Goal: Navigation & Orientation: Find specific page/section

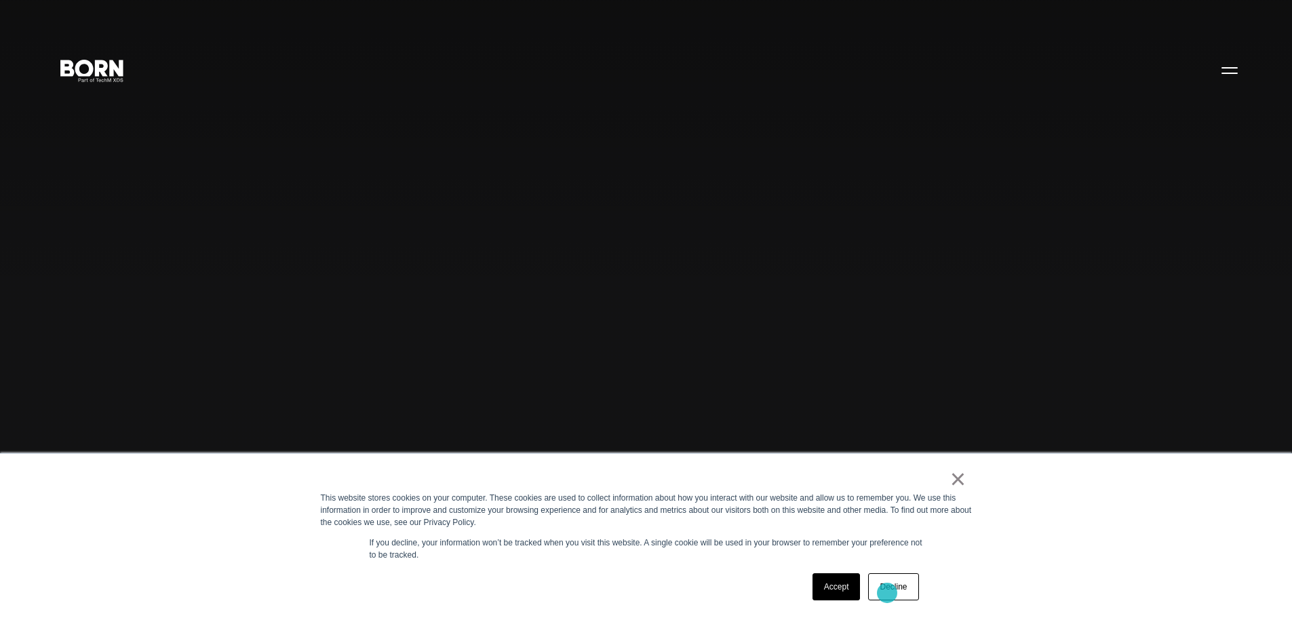
click at [887, 593] on link "Decline" at bounding box center [893, 586] width 50 height 27
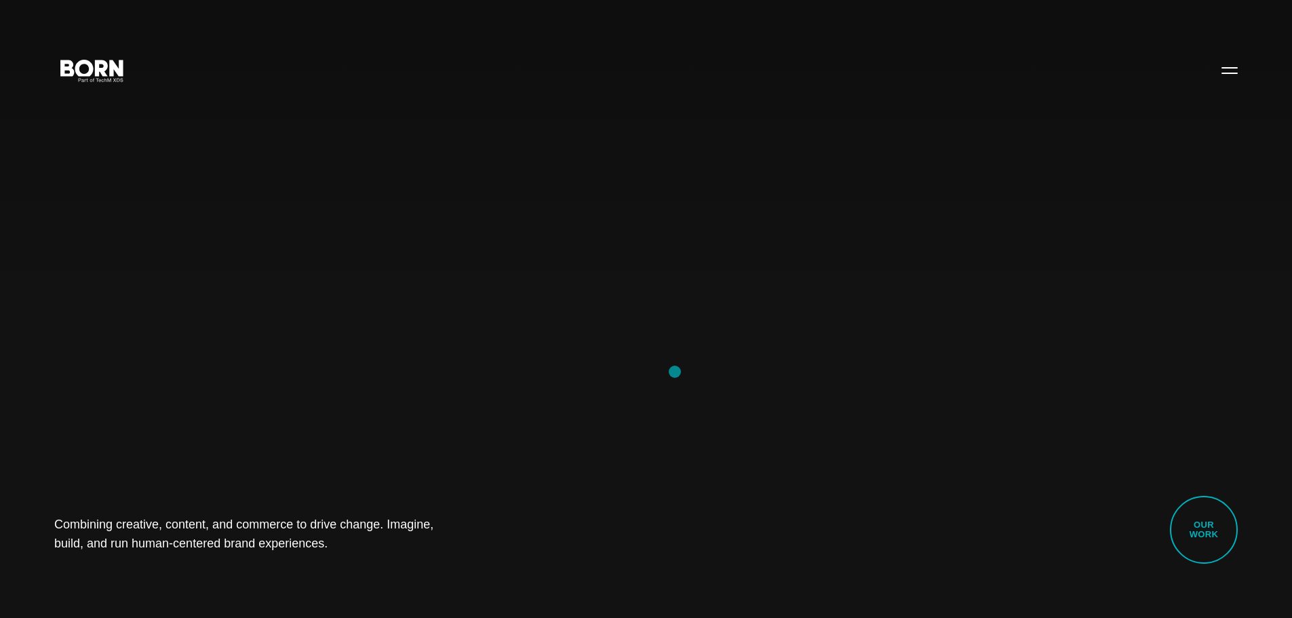
drag, startPoint x: 633, startPoint y: 211, endPoint x: 411, endPoint y: 300, distance: 239.7
click at [435, 311] on div "Combining creative, content, and commerce to drive change. Imagine, build, and …" at bounding box center [646, 309] width 1292 height 618
drag, startPoint x: 391, startPoint y: 234, endPoint x: 812, endPoint y: 139, distance: 432.3
click at [812, 138] on div "Combining creative, content, and commerce to drive change. Imagine, build, and …" at bounding box center [646, 309] width 1292 height 618
click at [649, 250] on div "Combining creative, content, and commerce to drive change. Imagine, build, and …" at bounding box center [646, 309] width 1292 height 618
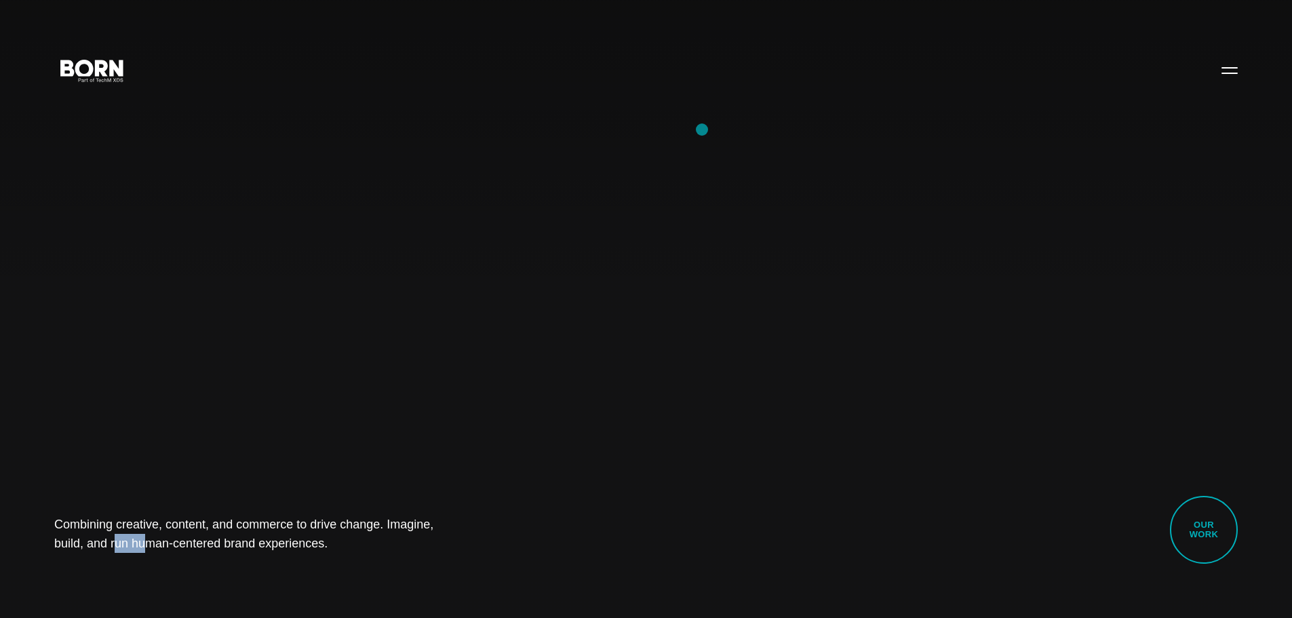
drag, startPoint x: 439, startPoint y: 441, endPoint x: 705, endPoint y: 125, distance: 412.9
click at [705, 125] on div "Combining creative, content, and commerce to drive change. Imagine, build, and …" at bounding box center [646, 309] width 1292 height 618
click at [584, 115] on div "Combining creative, content, and commerce to drive change. Imagine, build, and …" at bounding box center [646, 309] width 1292 height 618
click at [1221, 74] on button "Primary Menu" at bounding box center [1229, 70] width 33 height 28
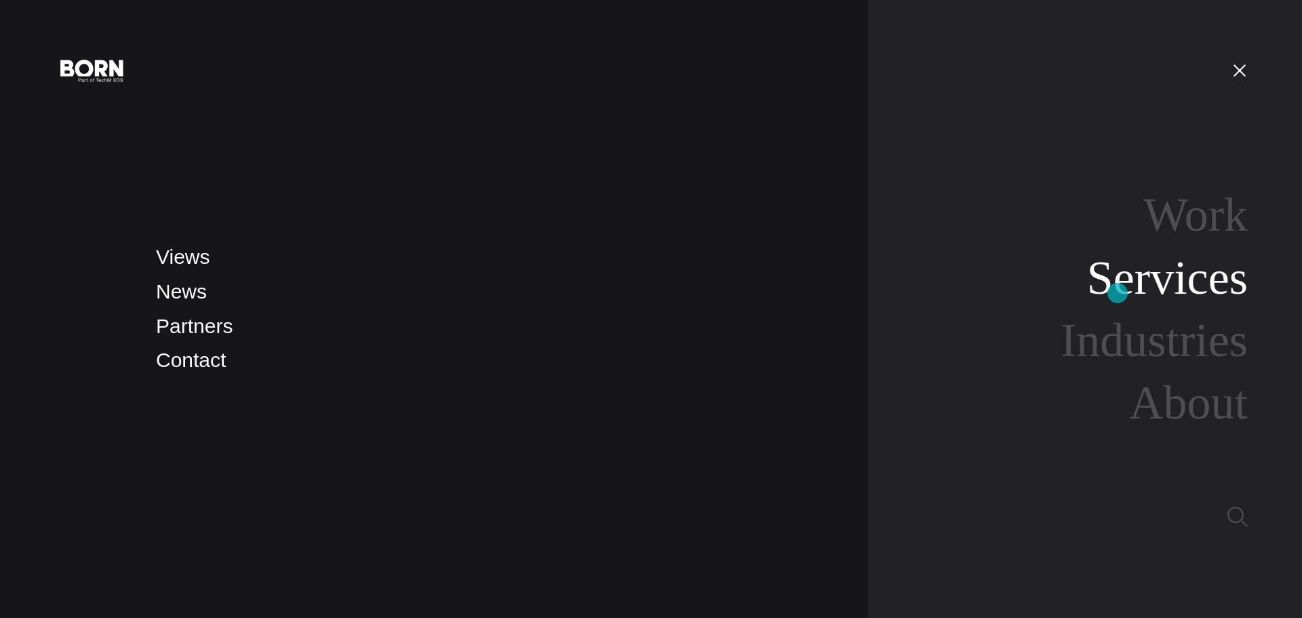
click at [1117, 293] on link "Services" at bounding box center [1167, 278] width 161 height 52
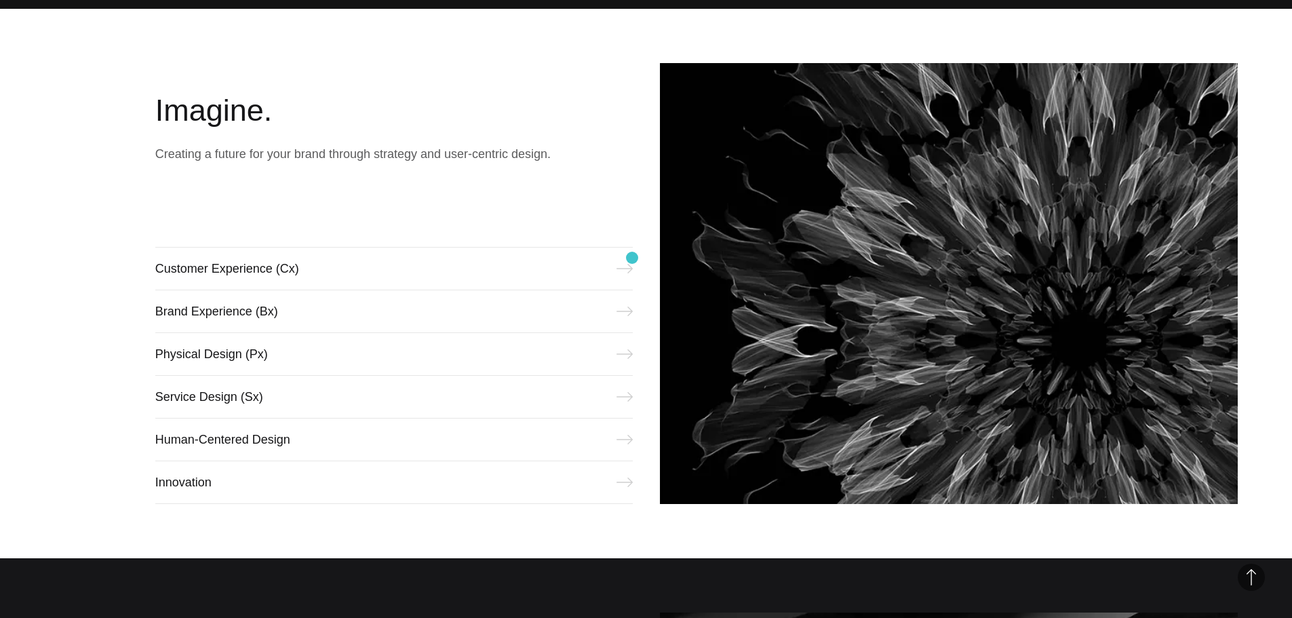
scroll to position [610, 0]
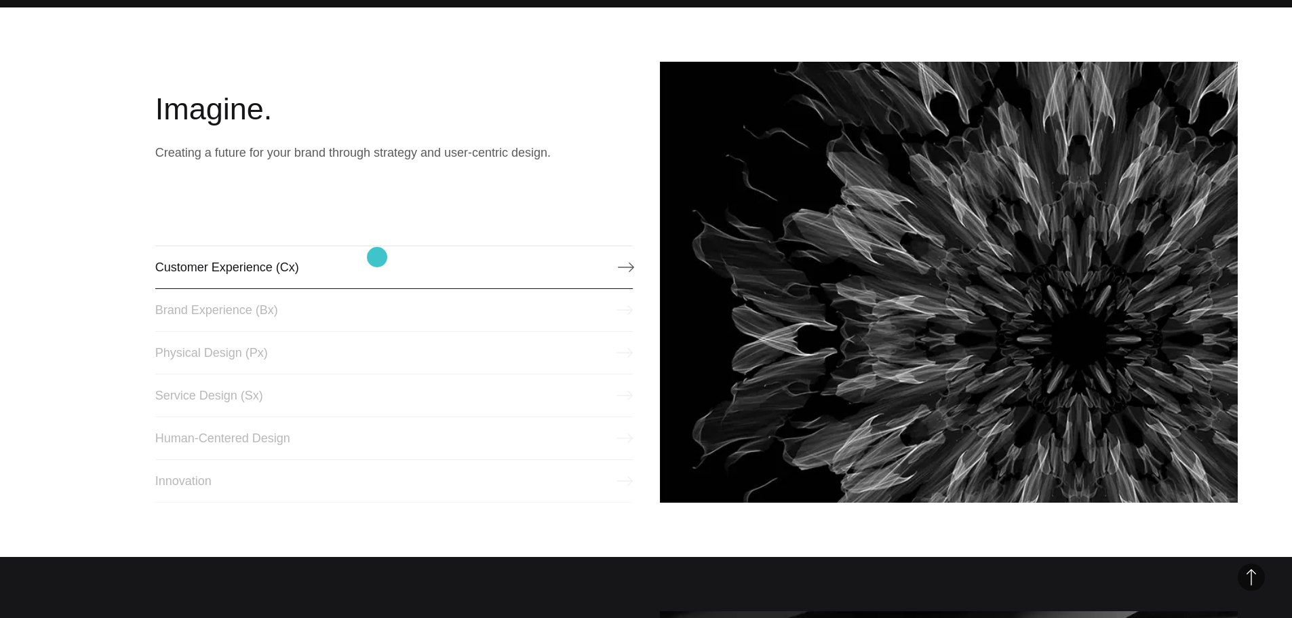
click at [377, 257] on link "Customer Experience (Cx)" at bounding box center [393, 266] width 477 height 43
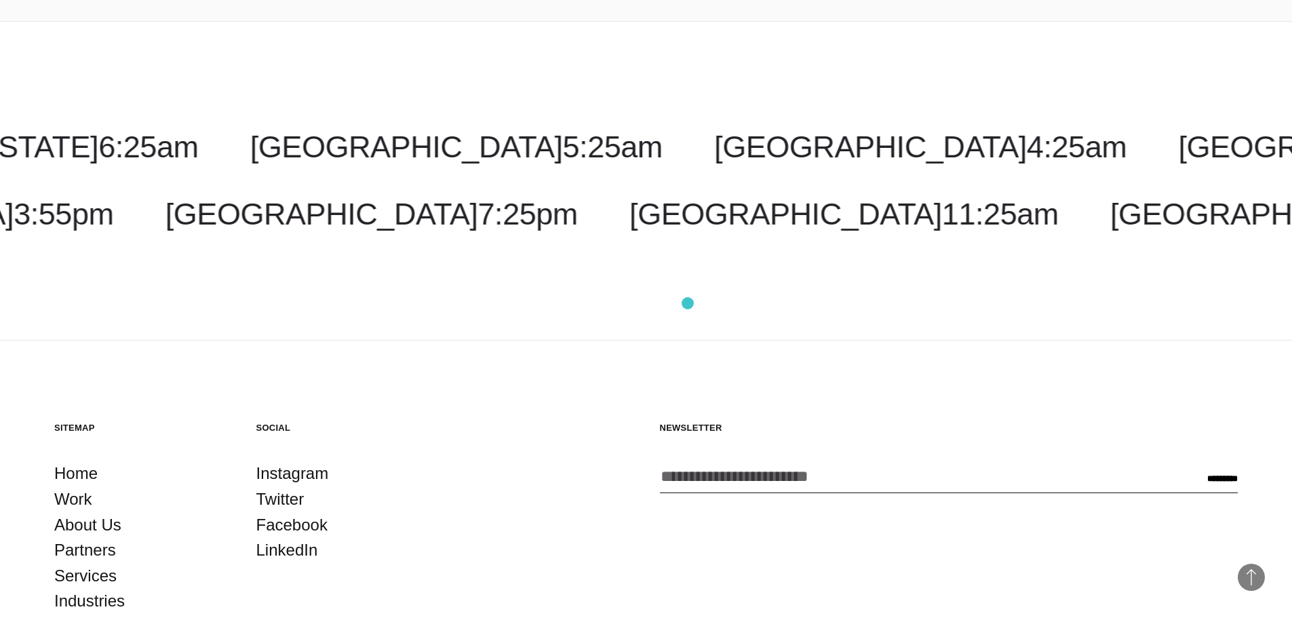
scroll to position [2780, 0]
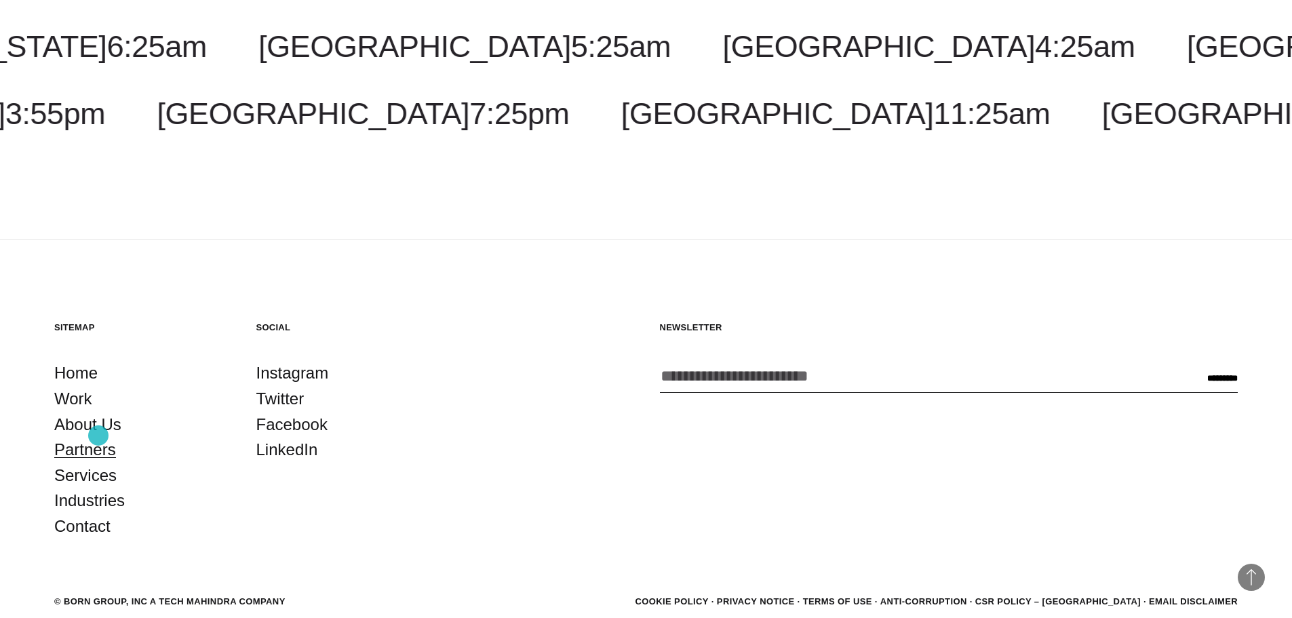
click at [98, 437] on link "Partners" at bounding box center [85, 450] width 62 height 26
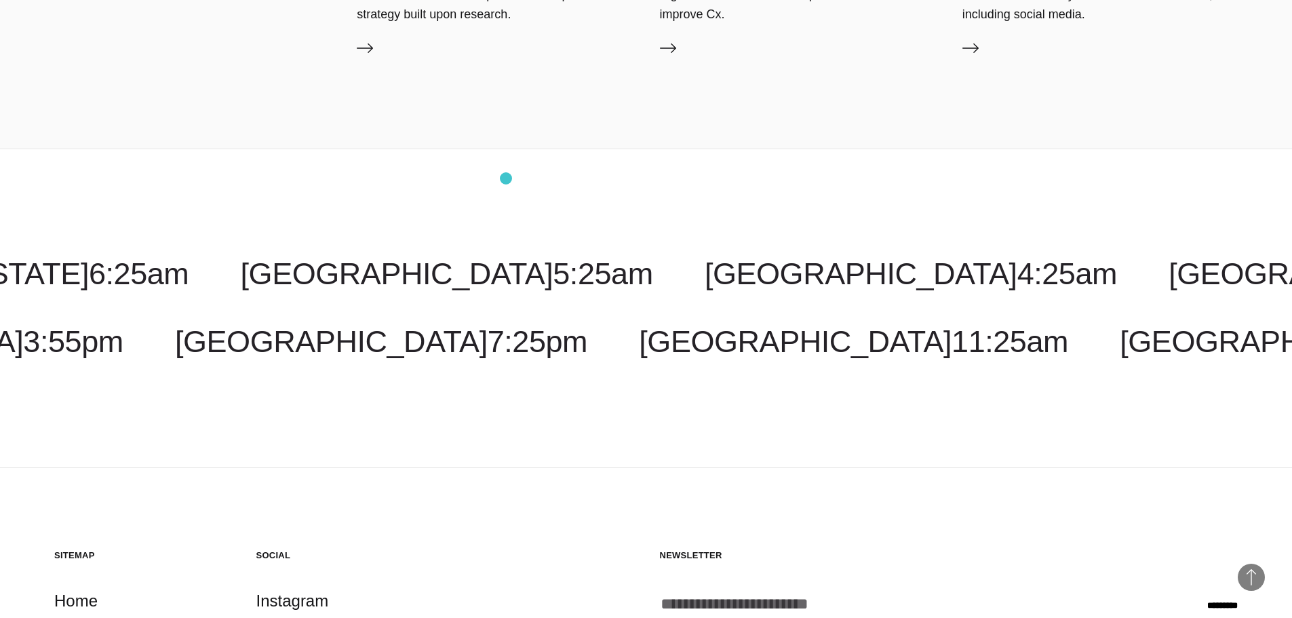
scroll to position [3466, 0]
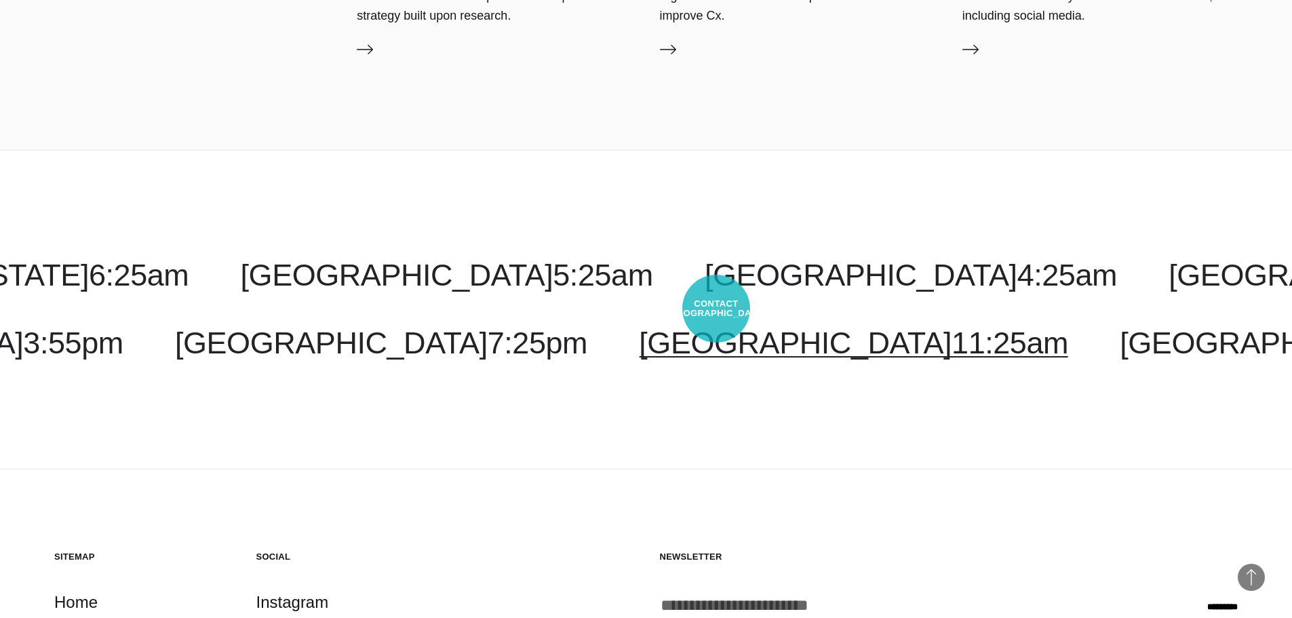
drag, startPoint x: 716, startPoint y: 309, endPoint x: 715, endPoint y: 299, distance: 9.6
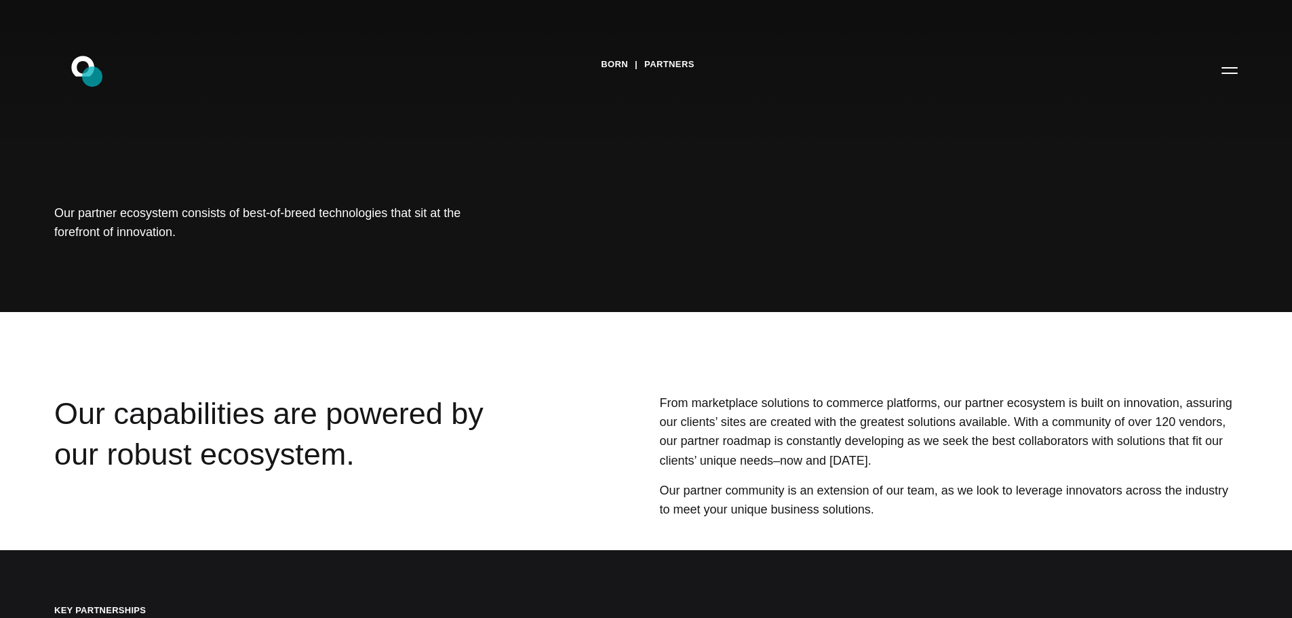
click at [92, 77] on icon ".st0{display:none;} .st1{display:inline;} .st2{font-family:'HelveticaNeue-Mediu…" at bounding box center [92, 69] width 87 height 35
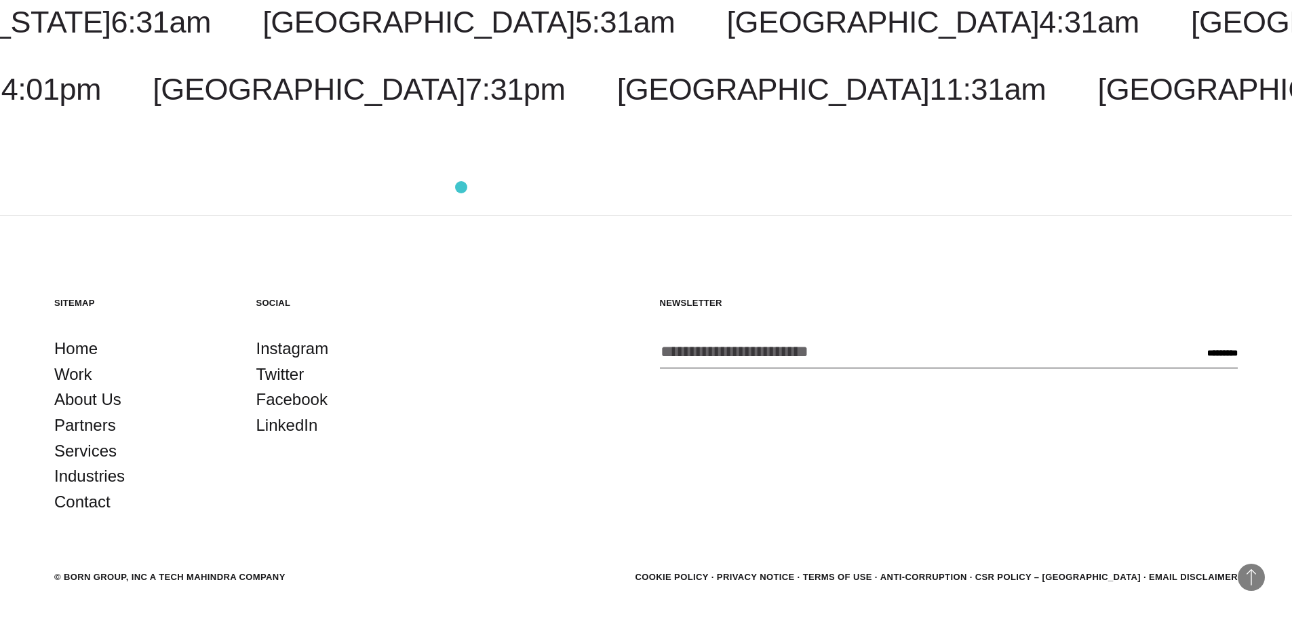
scroll to position [4272, 0]
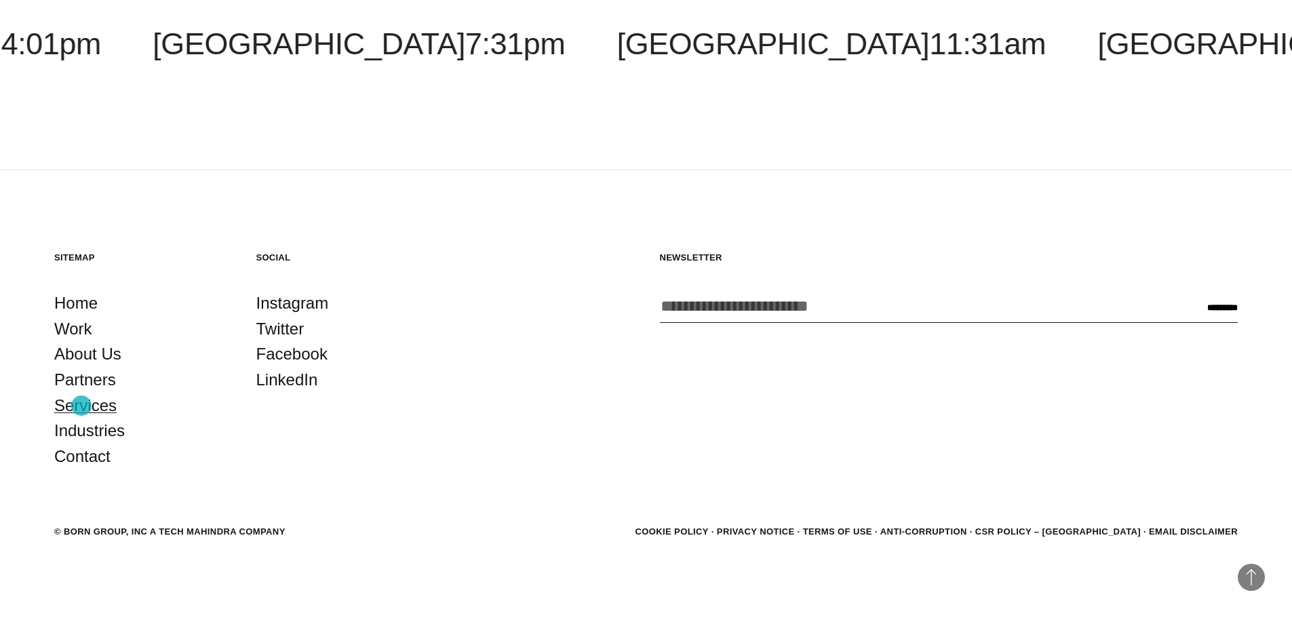
click at [81, 405] on link "Services" at bounding box center [85, 406] width 62 height 26
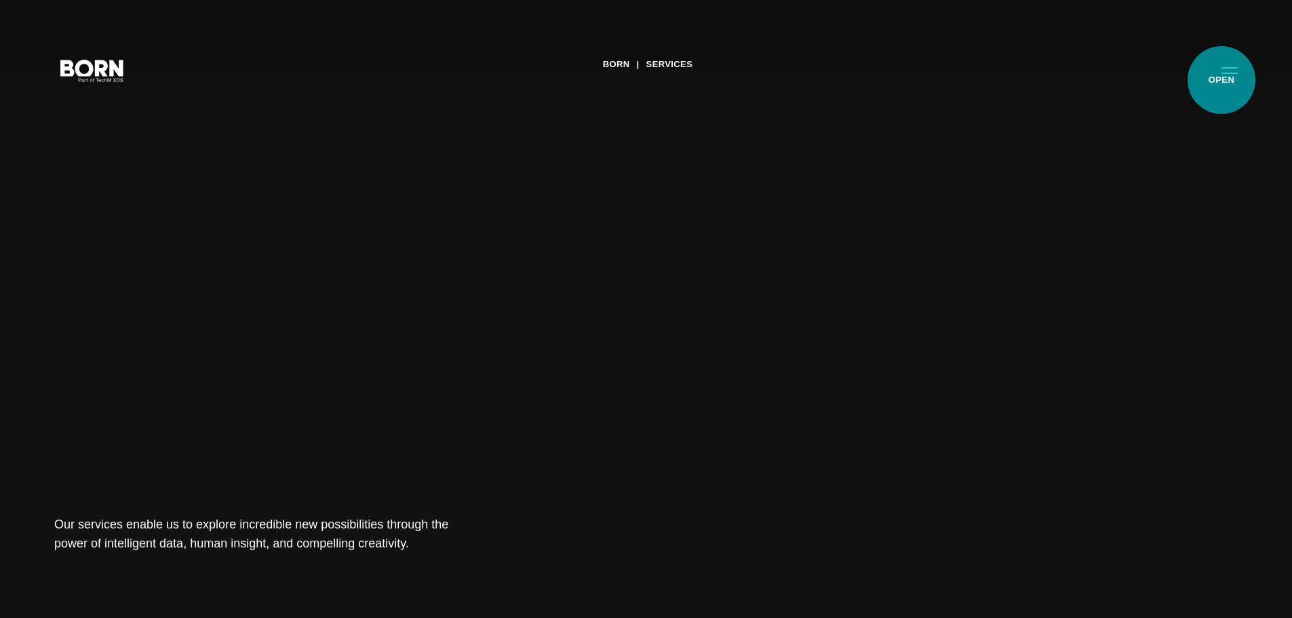
click at [1221, 80] on button "Primary Menu" at bounding box center [1229, 70] width 33 height 28
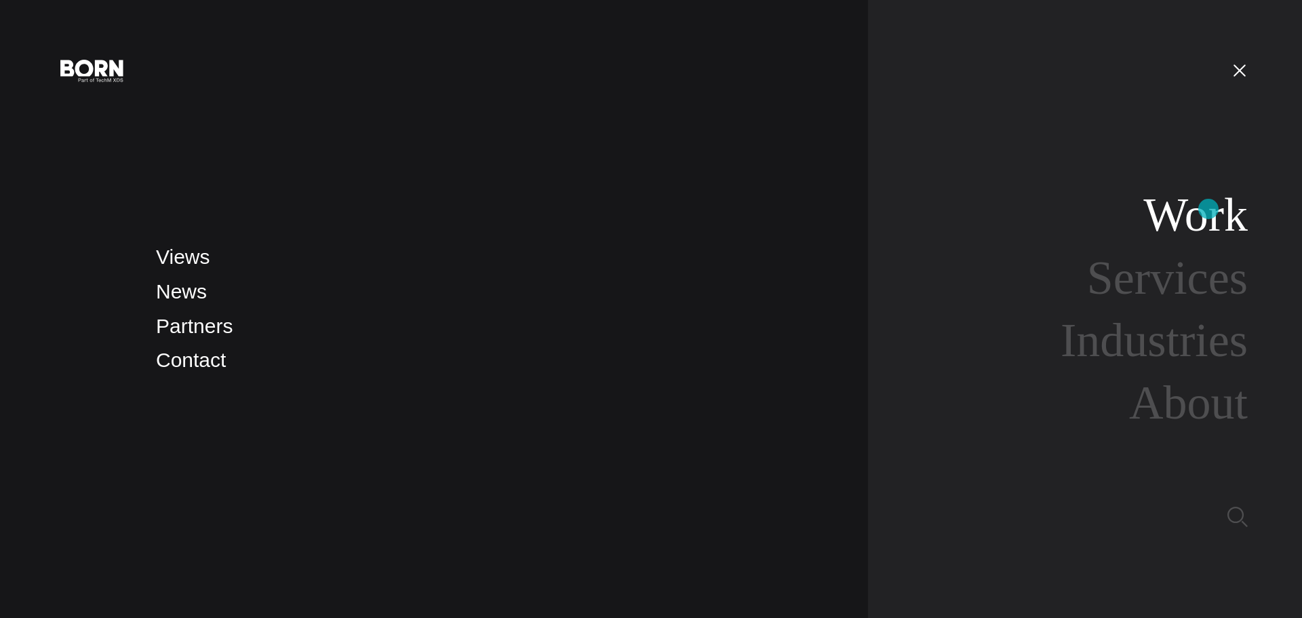
click at [1208, 209] on link "Work" at bounding box center [1195, 215] width 104 height 52
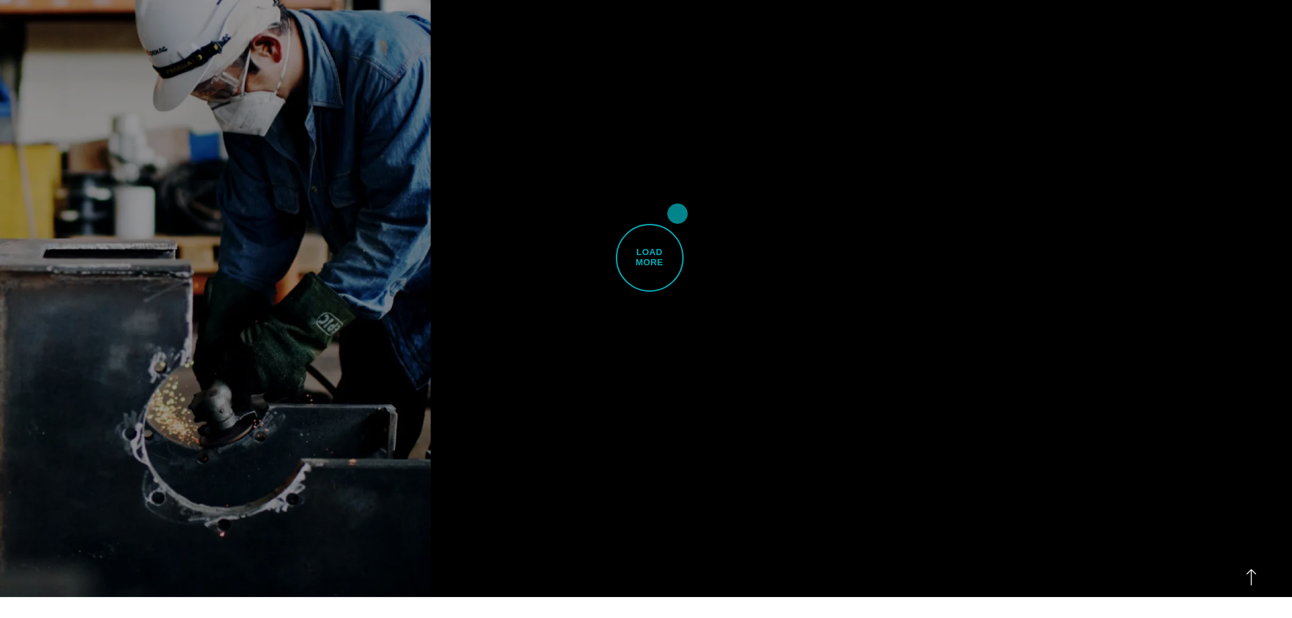
scroll to position [4272, 0]
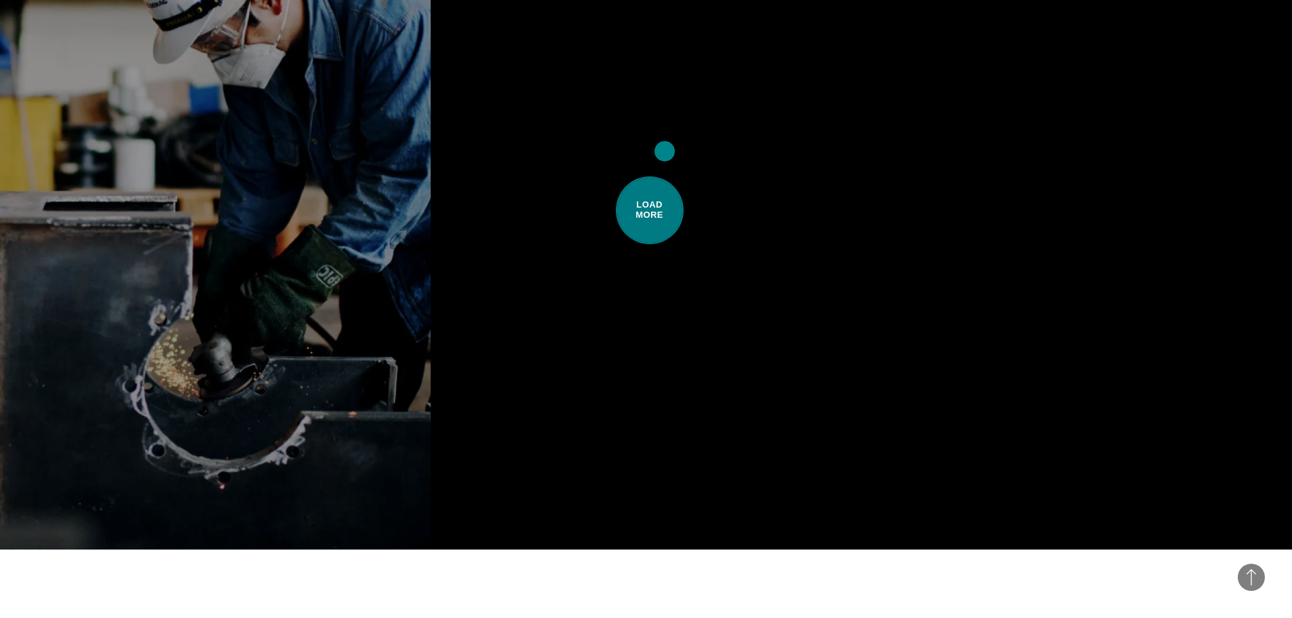
click at [665, 176] on span "Load More" at bounding box center [650, 210] width 68 height 68
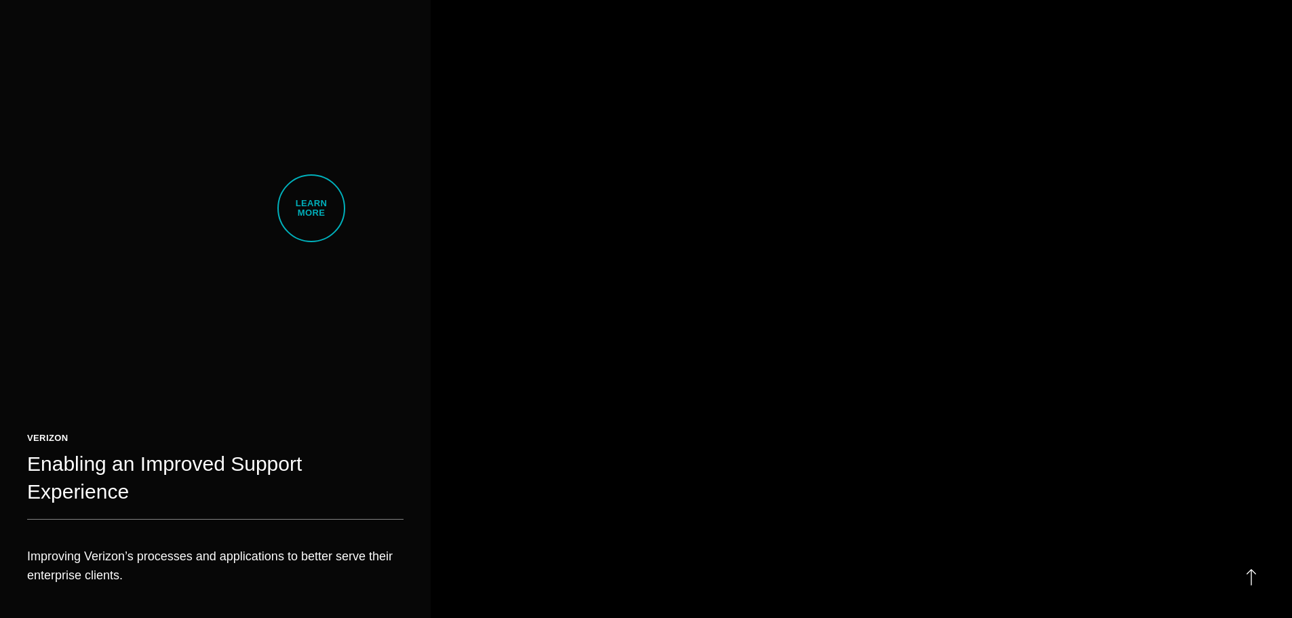
scroll to position [7594, 0]
